Goal: Task Accomplishment & Management: Use online tool/utility

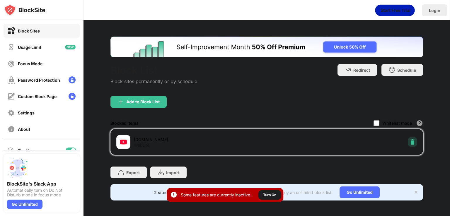
click at [409, 139] on img at bounding box center [412, 142] width 6 height 6
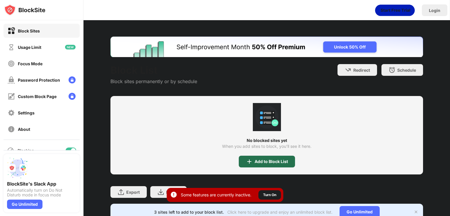
click at [247, 166] on div "Add to Block List" at bounding box center [267, 162] width 56 height 12
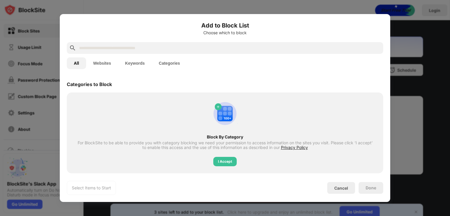
click at [185, 50] on input "text" at bounding box center [229, 47] width 302 height 7
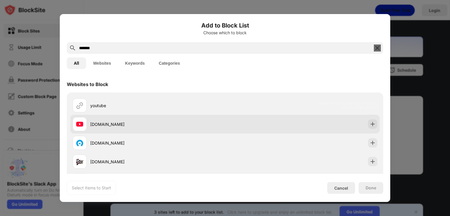
type input "*******"
click at [102, 122] on div "[DOMAIN_NAME]" at bounding box center [157, 124] width 135 height 6
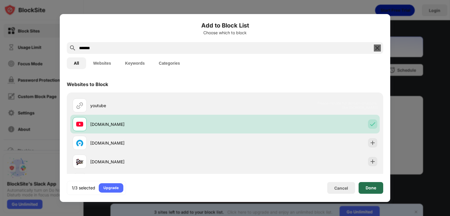
click at [371, 185] on div "Done" at bounding box center [370, 188] width 25 height 12
